Goal: Task Accomplishment & Management: Manage account settings

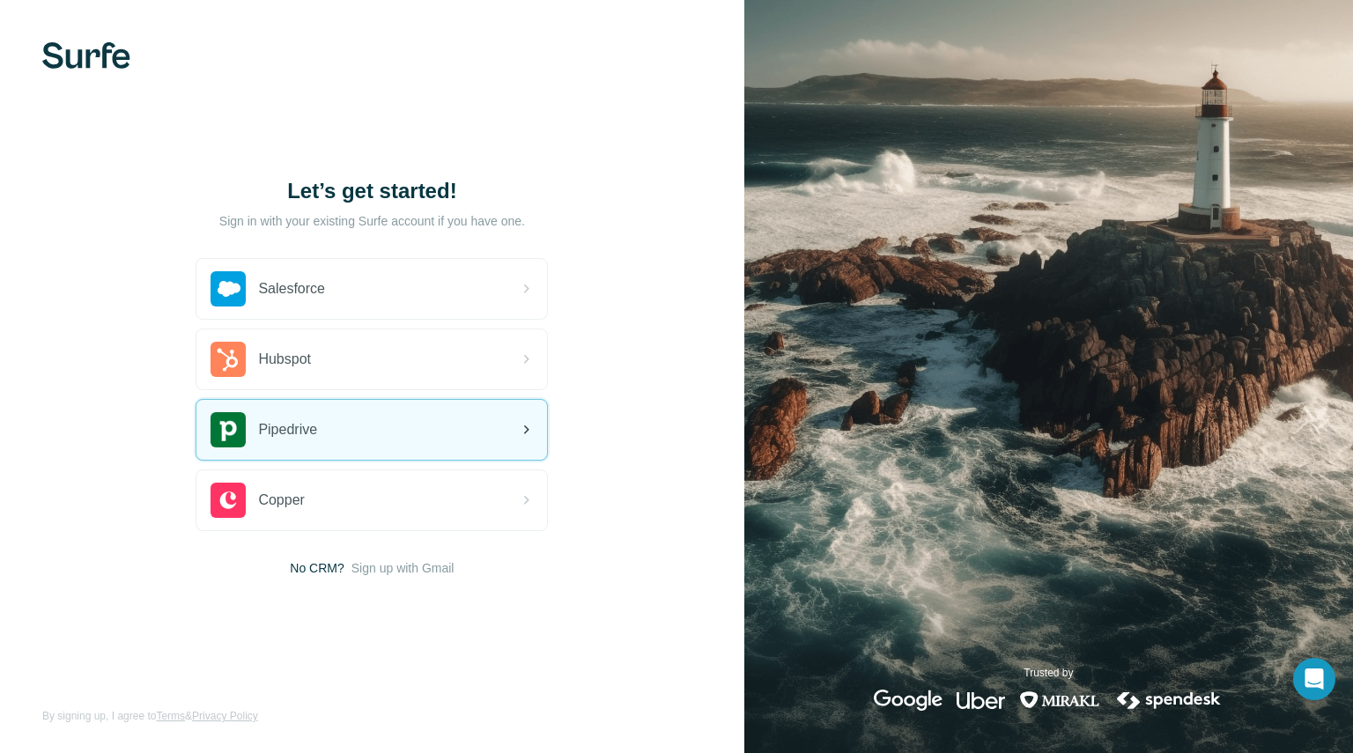
click at [413, 425] on div "Pipedrive" at bounding box center [371, 430] width 351 height 60
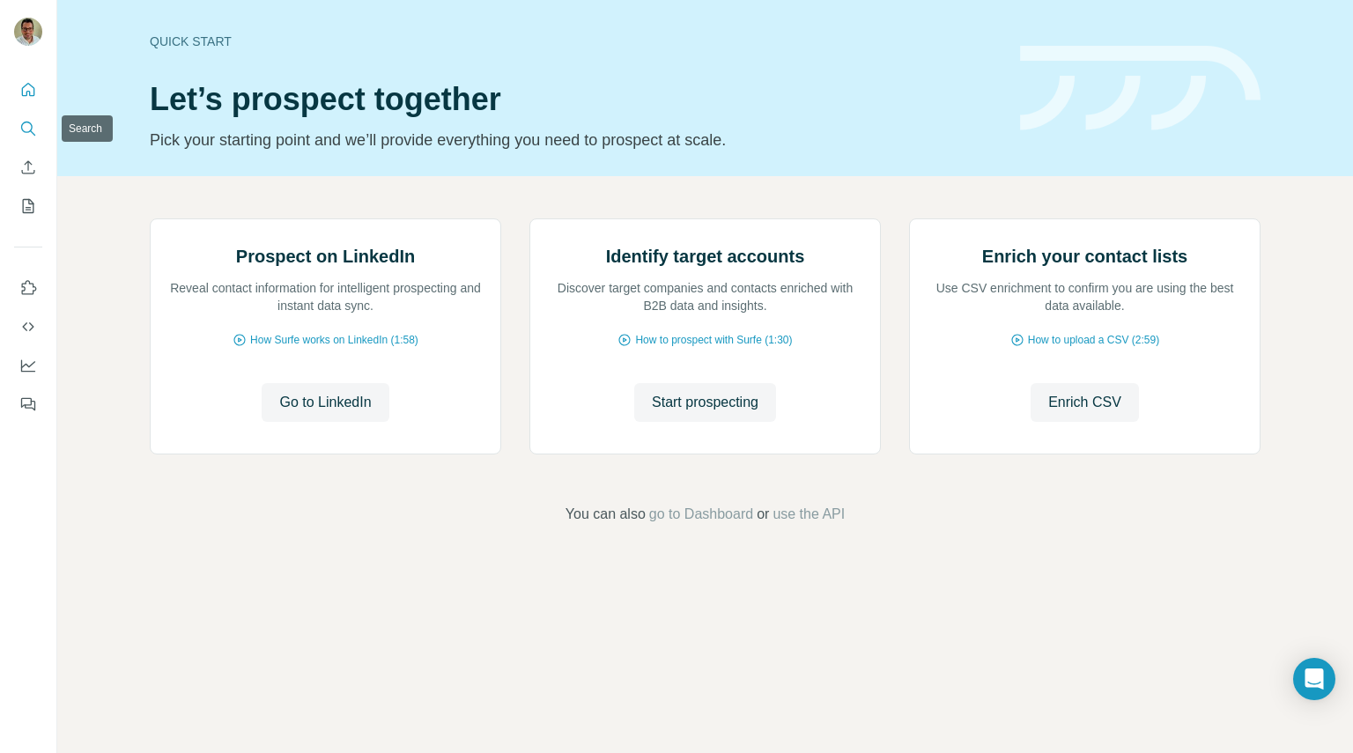
click at [26, 117] on button "Search" at bounding box center [28, 129] width 28 height 32
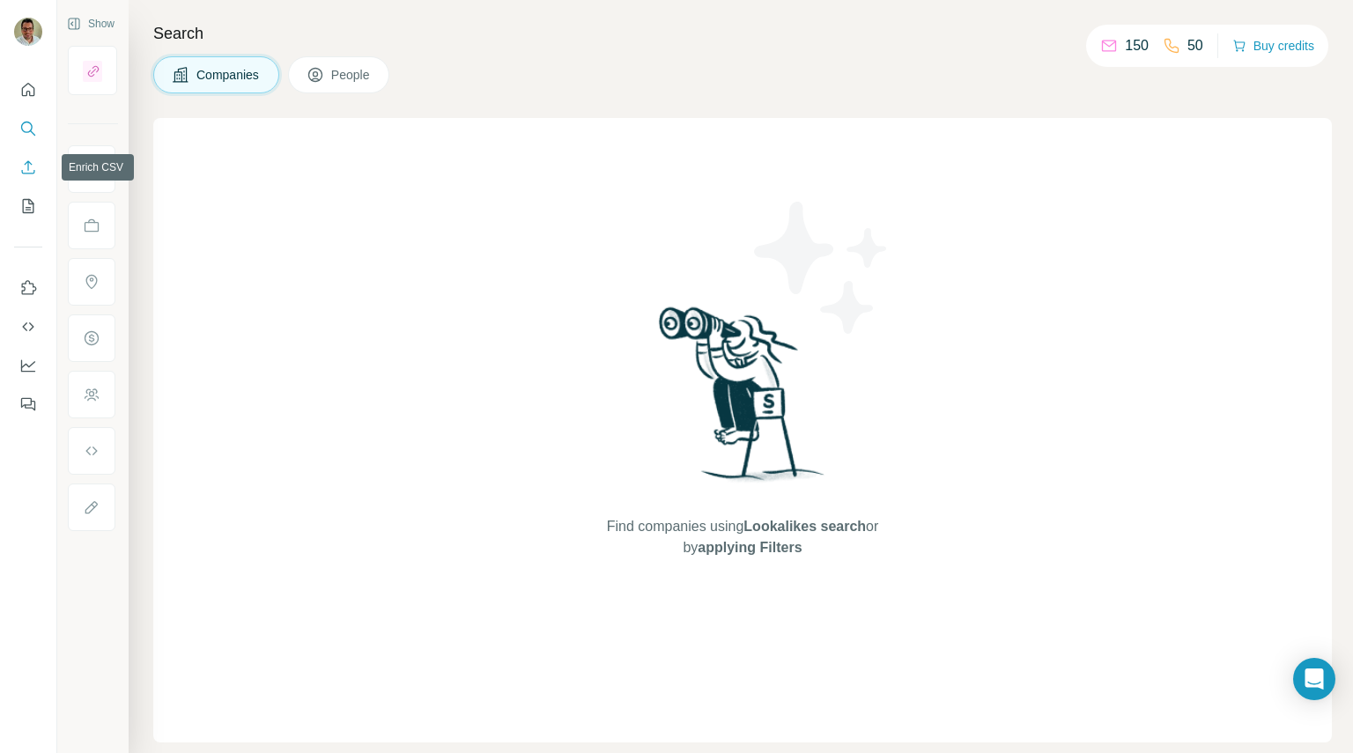
click at [30, 159] on icon "Enrich CSV" at bounding box center [28, 168] width 18 height 18
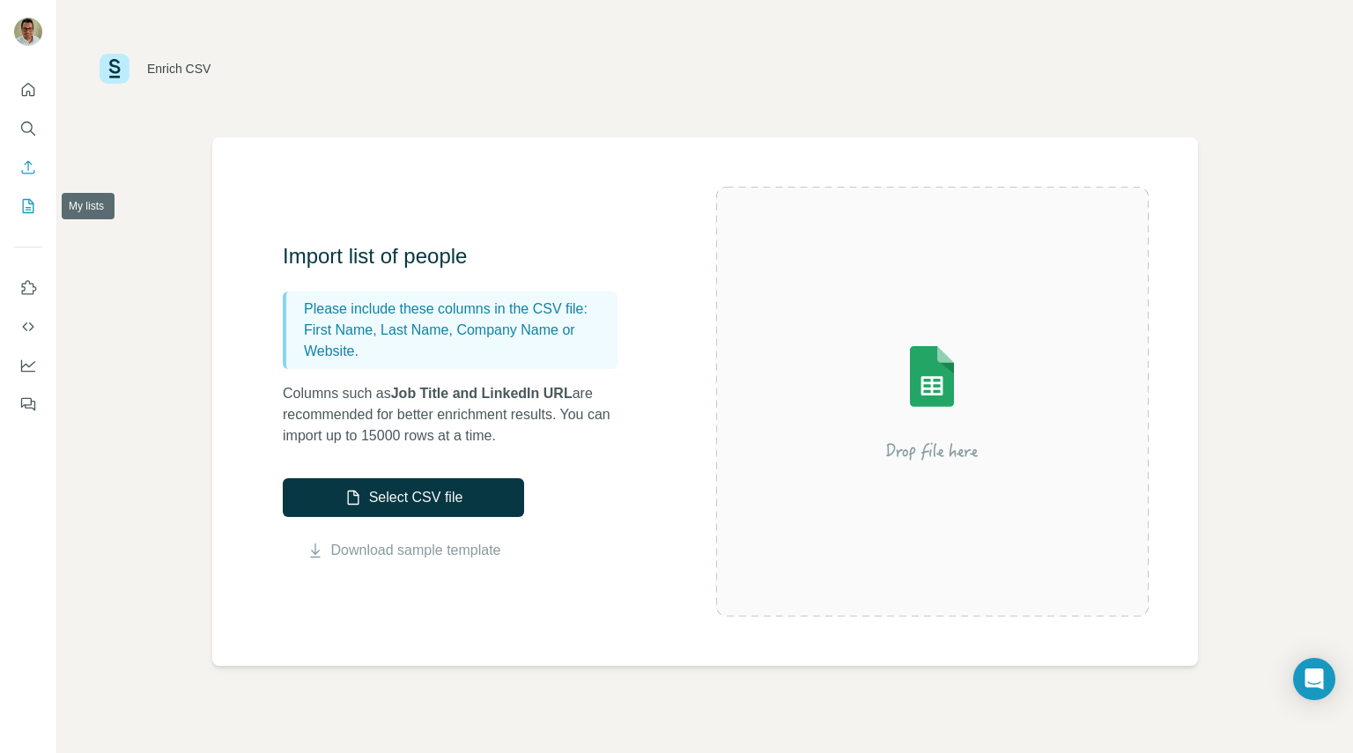
click at [32, 205] on icon "My lists" at bounding box center [28, 206] width 18 height 18
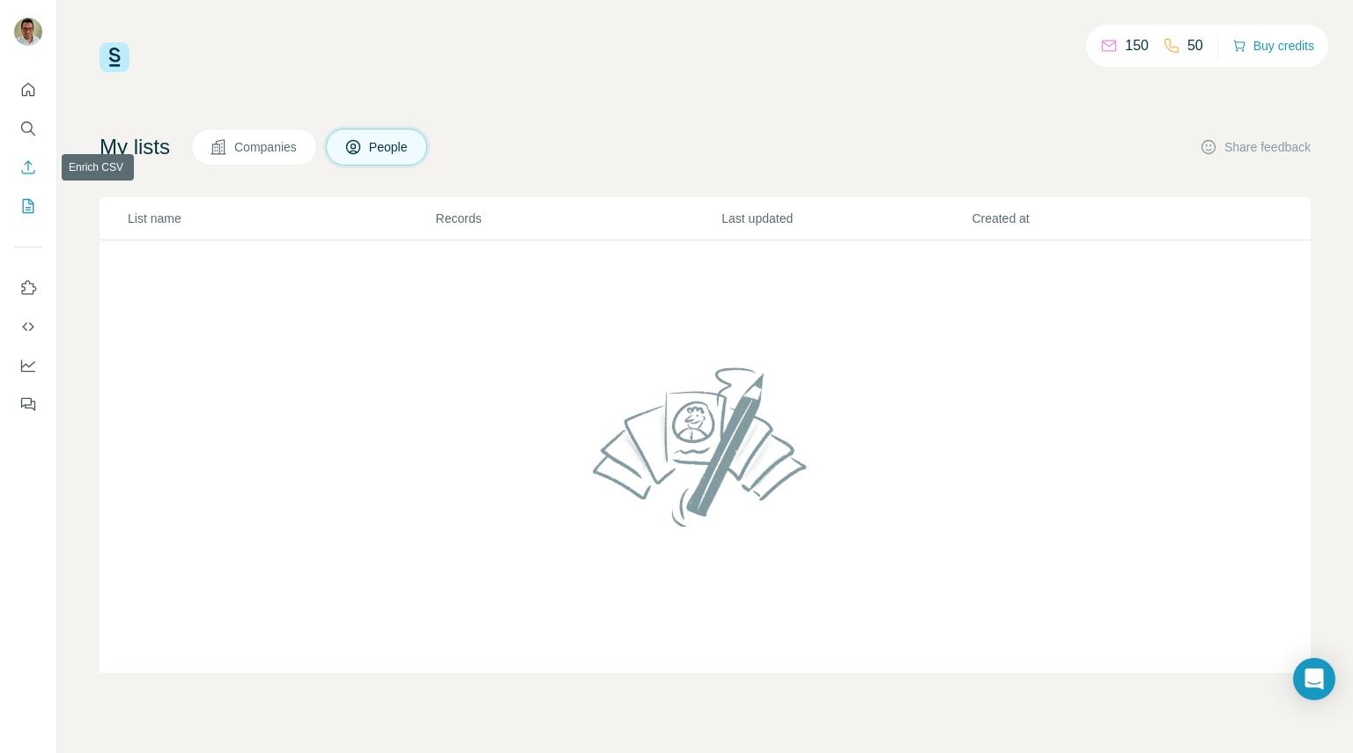
click at [32, 167] on icon "Enrich CSV" at bounding box center [28, 168] width 18 height 18
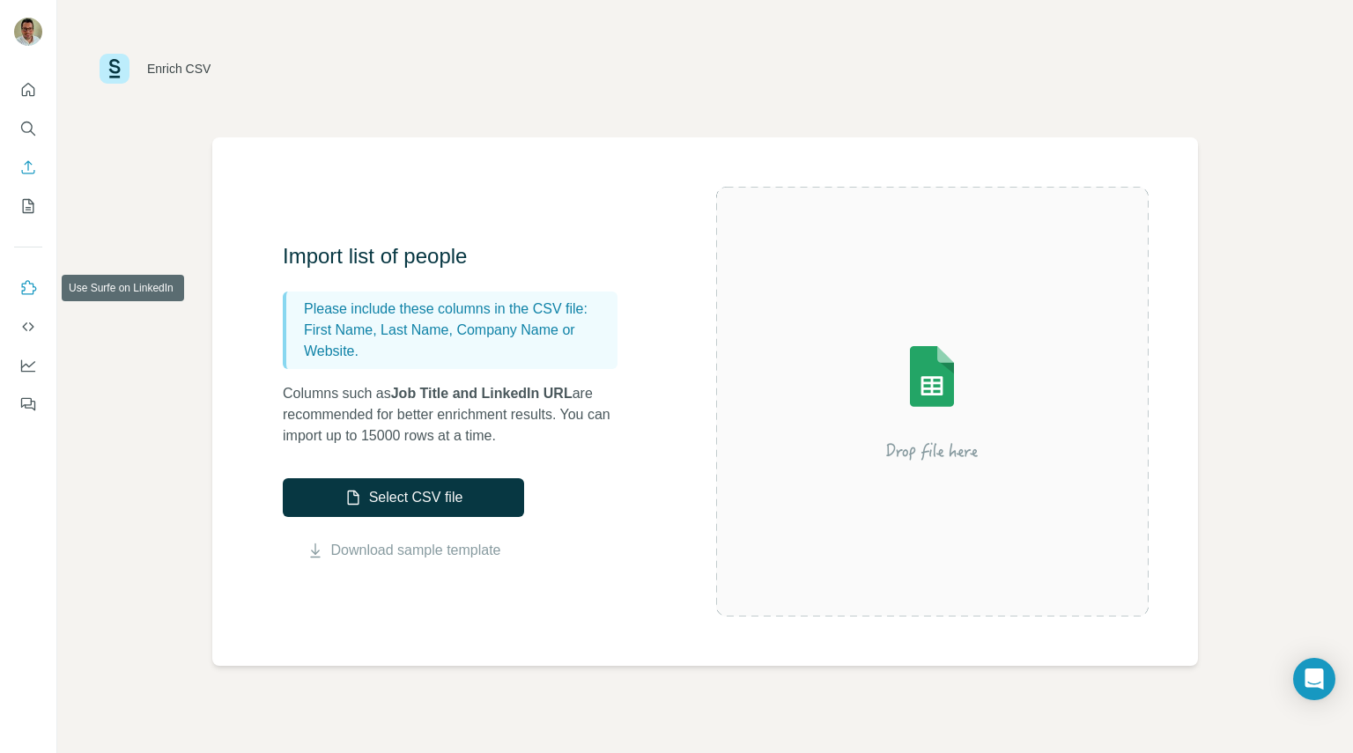
click at [30, 296] on icon "Use Surfe on LinkedIn" at bounding box center [28, 288] width 18 height 18
click at [23, 367] on icon "Dashboard" at bounding box center [28, 366] width 18 height 18
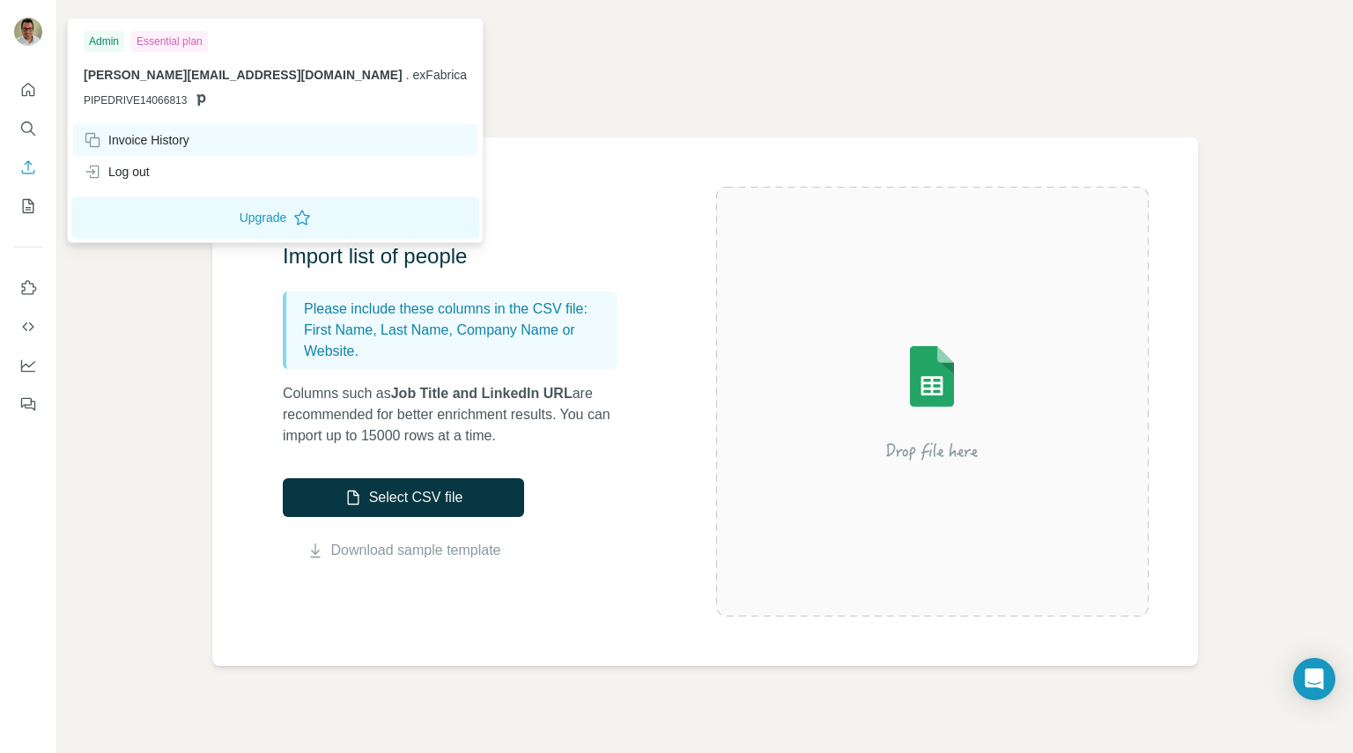
click at [143, 138] on div "Invoice History" at bounding box center [137, 140] width 106 height 18
click at [197, 94] on icon at bounding box center [201, 99] width 9 height 11
click at [217, 63] on div "Admin Essential plan [PERSON_NAME][EMAIL_ADDRESS][DOMAIN_NAME] . exFabrica PIPE…" at bounding box center [275, 73] width 408 height 102
